Goal: Task Accomplishment & Management: Use online tool/utility

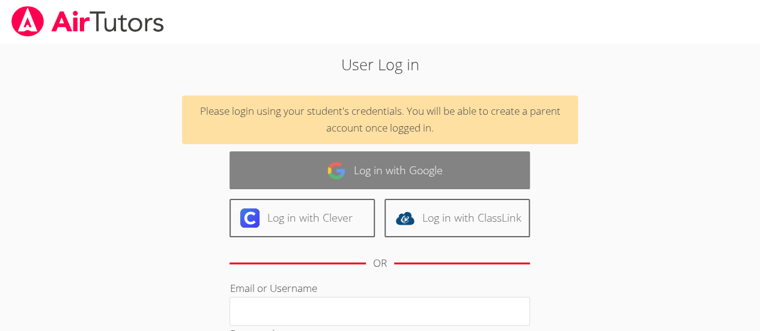
click at [333, 171] on img at bounding box center [336, 170] width 19 height 19
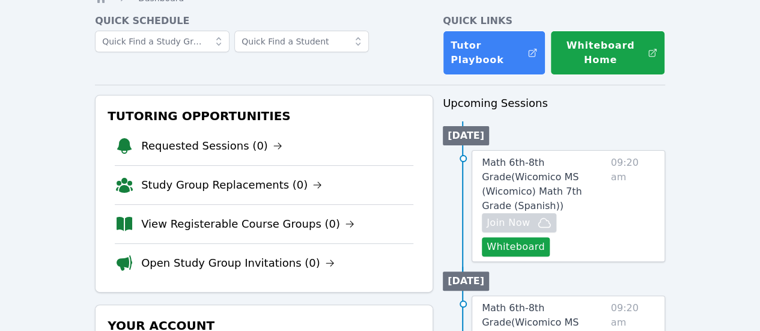
scroll to position [52, 0]
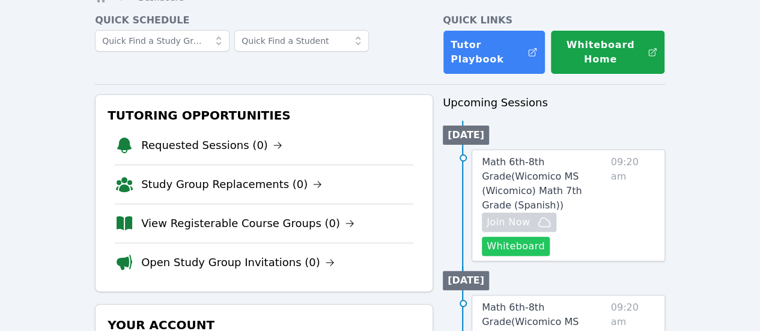
click at [533, 237] on button "Whiteboard" at bounding box center [516, 246] width 68 height 19
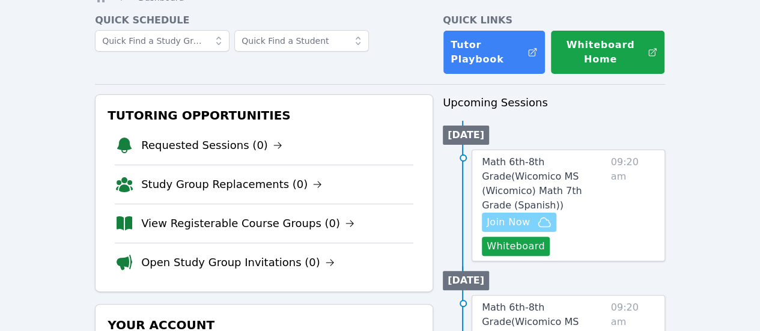
click at [530, 215] on span "Join Now" at bounding box center [508, 222] width 43 height 14
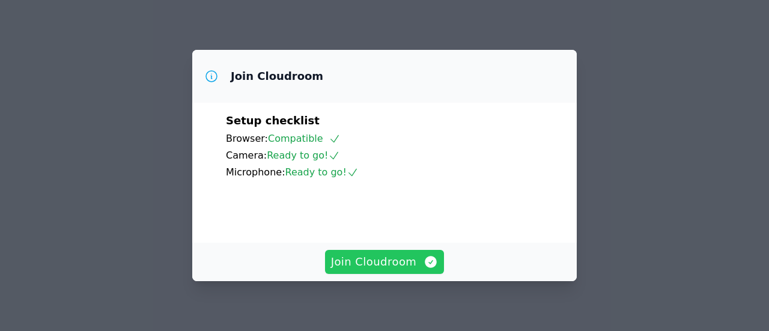
click at [386, 270] on span "Join Cloudroom" at bounding box center [385, 262] width 108 height 17
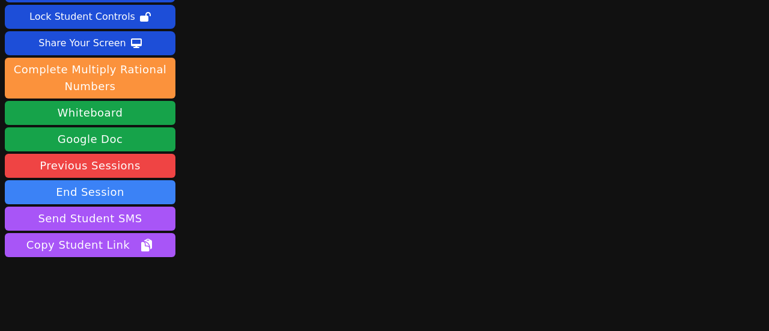
scroll to position [69, 0]
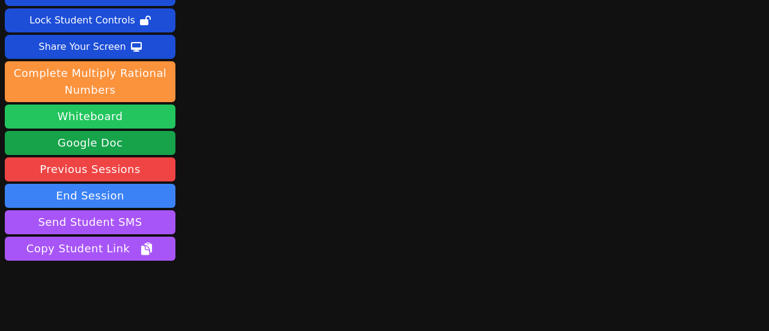
click at [105, 118] on button "Whiteboard" at bounding box center [90, 117] width 171 height 24
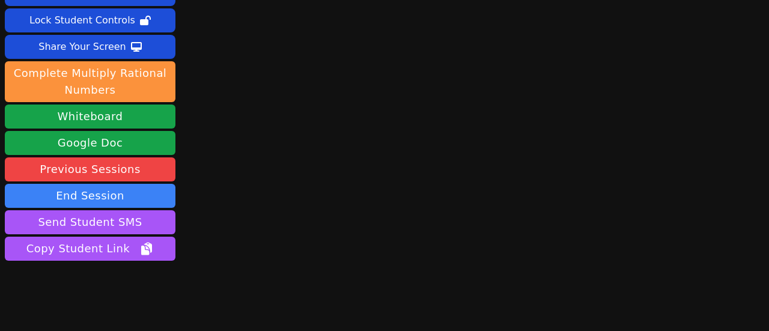
click at [263, 156] on div "Session starts in 00:01:12 Mute Students Disable Student Video Lock Student Con…" at bounding box center [384, 96] width 769 height 331
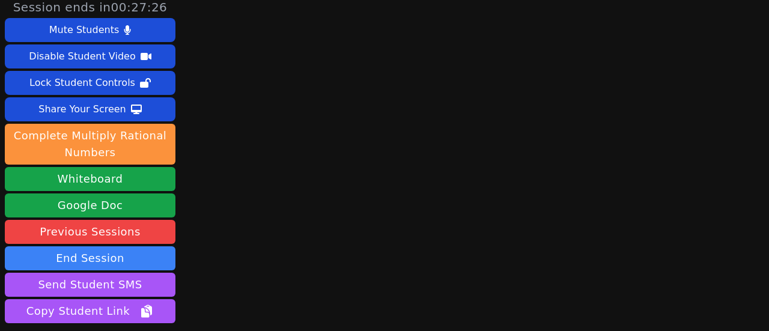
scroll to position [5, 0]
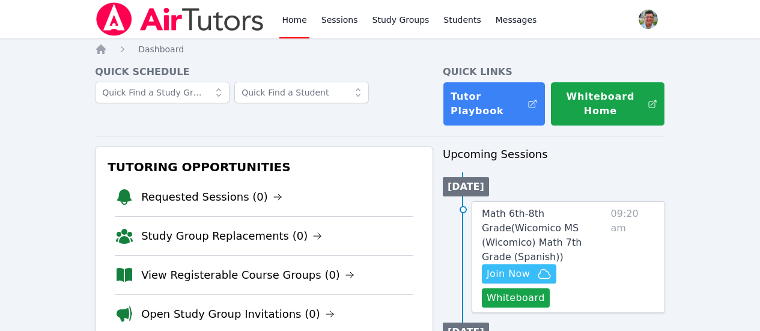
scroll to position [52, 0]
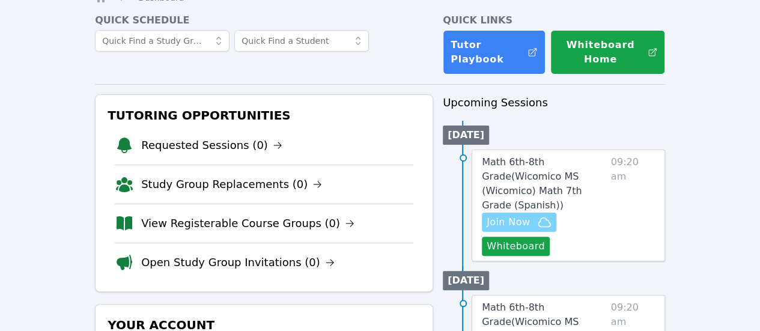
click at [517, 215] on span "Join Now" at bounding box center [508, 222] width 43 height 14
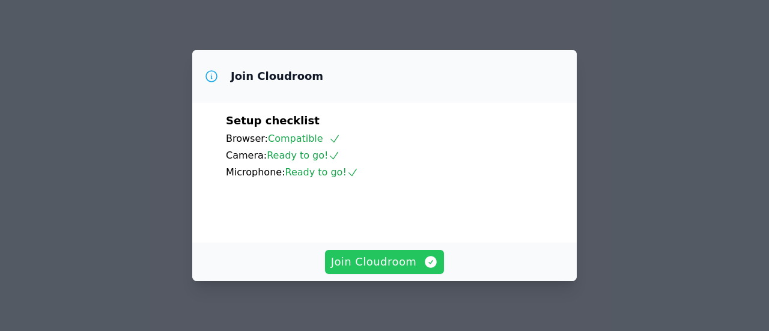
click at [374, 264] on span "Join Cloudroom" at bounding box center [385, 262] width 108 height 17
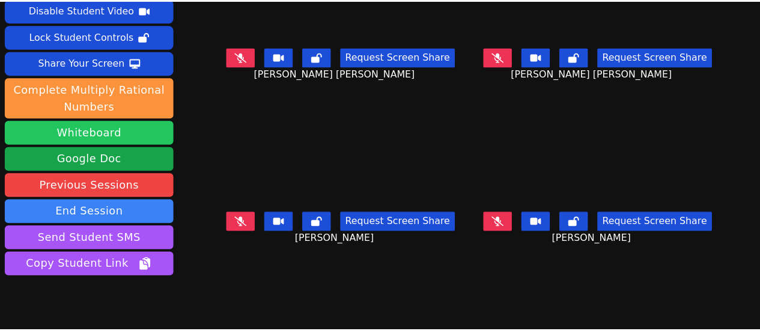
scroll to position [70, 0]
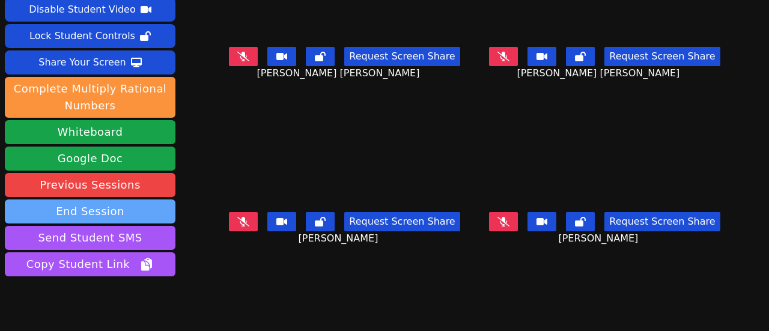
click at [132, 200] on button "End Session" at bounding box center [90, 212] width 171 height 24
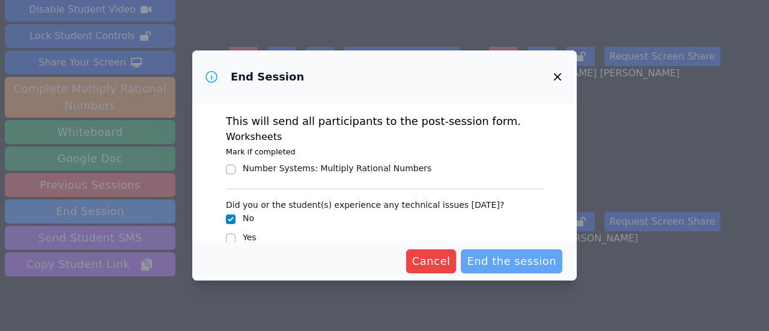
click at [523, 260] on span "End the session" at bounding box center [512, 261] width 90 height 17
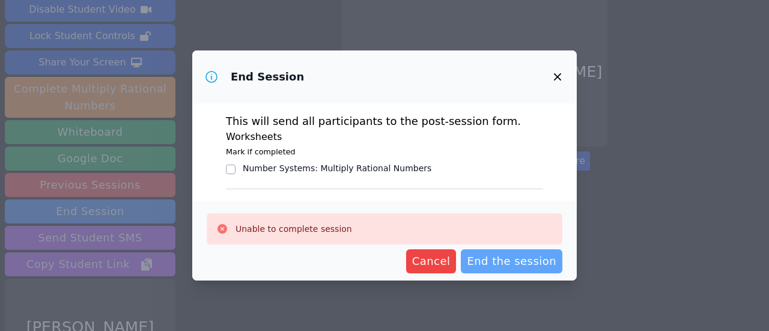
click at [528, 264] on span "End the session" at bounding box center [512, 261] width 90 height 17
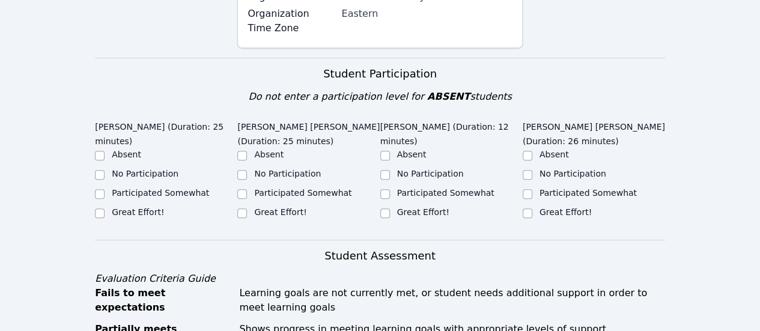
scroll to position [389, 0]
click at [100, 208] on input "Great Effort!" at bounding box center [100, 213] width 10 height 10
checkbox input "true"
click at [240, 208] on input "Great Effort!" at bounding box center [242, 213] width 10 height 10
checkbox input "true"
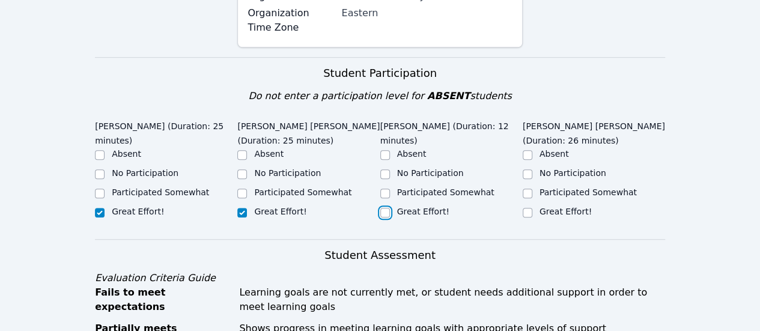
click at [385, 208] on input "Great Effort!" at bounding box center [385, 213] width 10 height 10
checkbox input "true"
click at [528, 208] on input "Great Effort!" at bounding box center [528, 213] width 10 height 10
checkbox input "true"
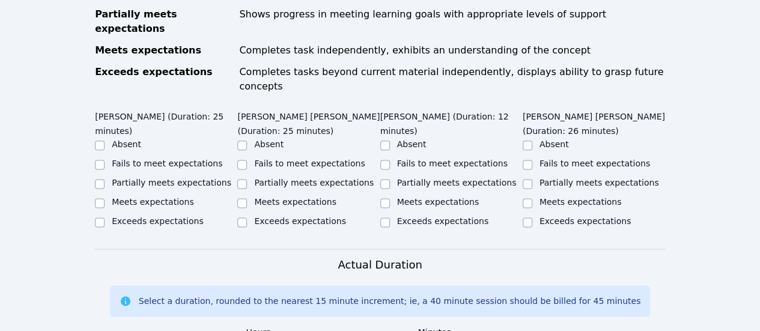
scroll to position [710, 0]
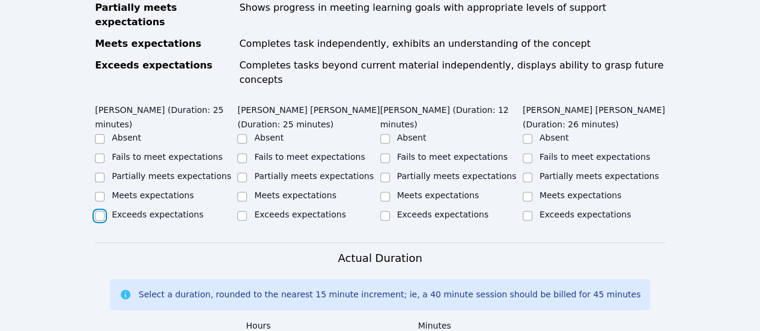
click at [98, 211] on input "Exceeds expectations" at bounding box center [100, 216] width 10 height 10
checkbox input "true"
click at [240, 211] on input "Exceeds expectations" at bounding box center [242, 216] width 10 height 10
checkbox input "true"
click at [382, 192] on input "Meets expectations" at bounding box center [385, 197] width 10 height 10
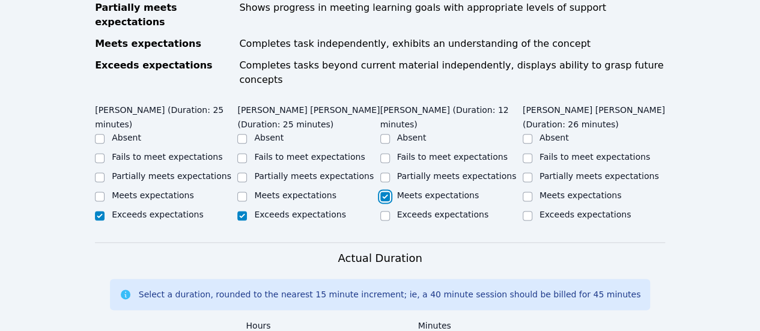
checkbox input "true"
click at [524, 211] on input "Exceeds expectations" at bounding box center [528, 216] width 10 height 10
checkbox input "true"
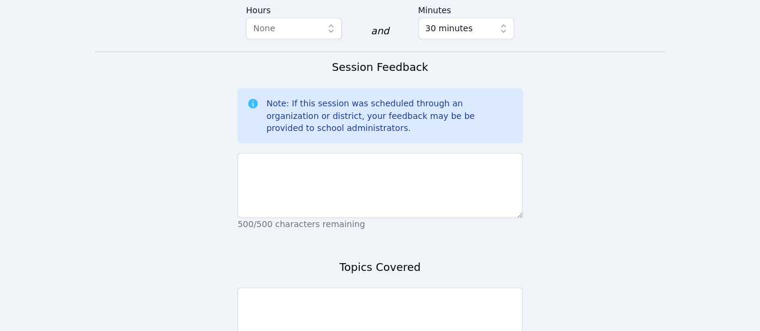
scroll to position [1027, 0]
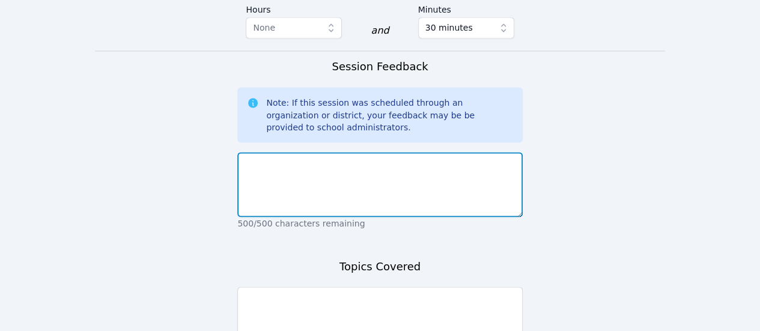
click at [274, 152] on textarea at bounding box center [379, 184] width 285 height 65
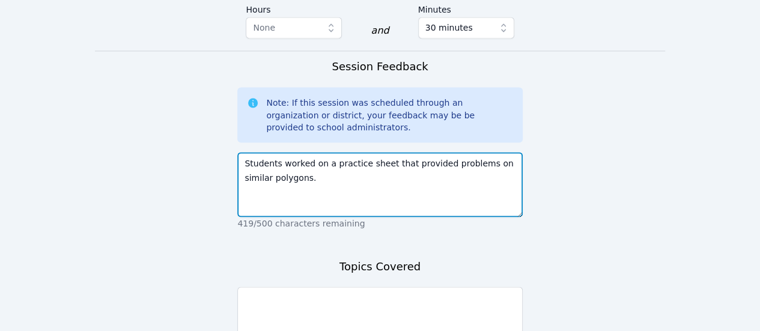
type textarea "Students worked on a practice sheet that provided problems on similar polygons."
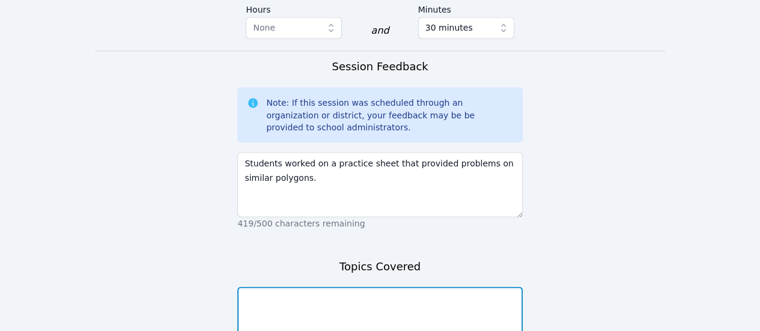
click at [301, 287] on textarea at bounding box center [379, 319] width 285 height 65
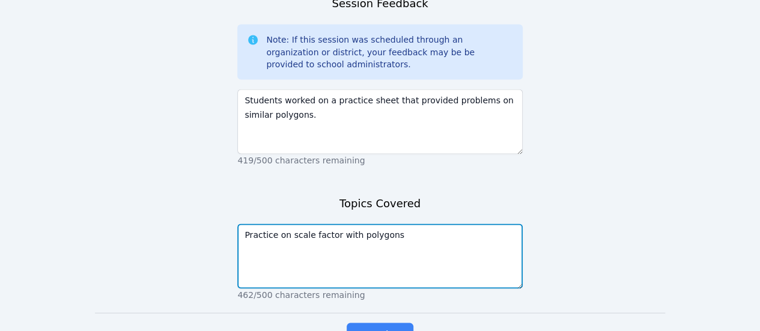
scroll to position [1103, 0]
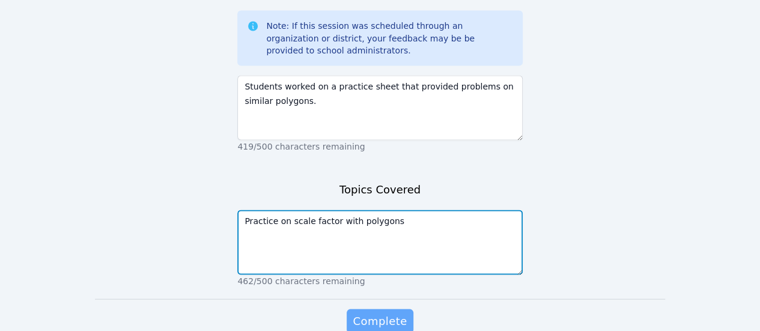
type textarea "Practice on scale factor with polygons"
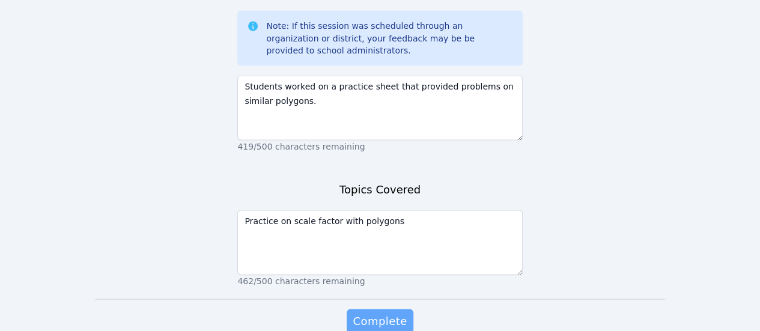
click at [389, 313] on span "Complete" at bounding box center [380, 321] width 54 height 17
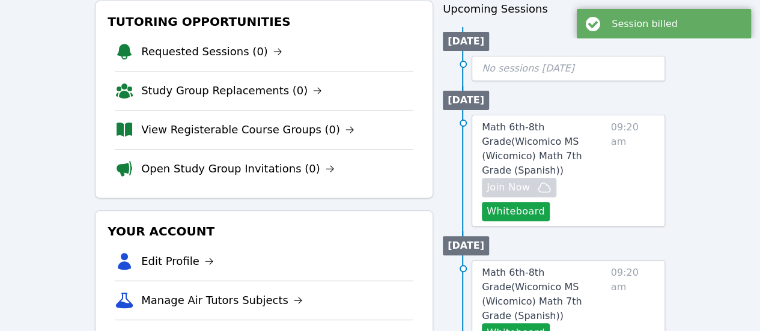
scroll to position [146, 0]
